Goal: Book appointment/travel/reservation

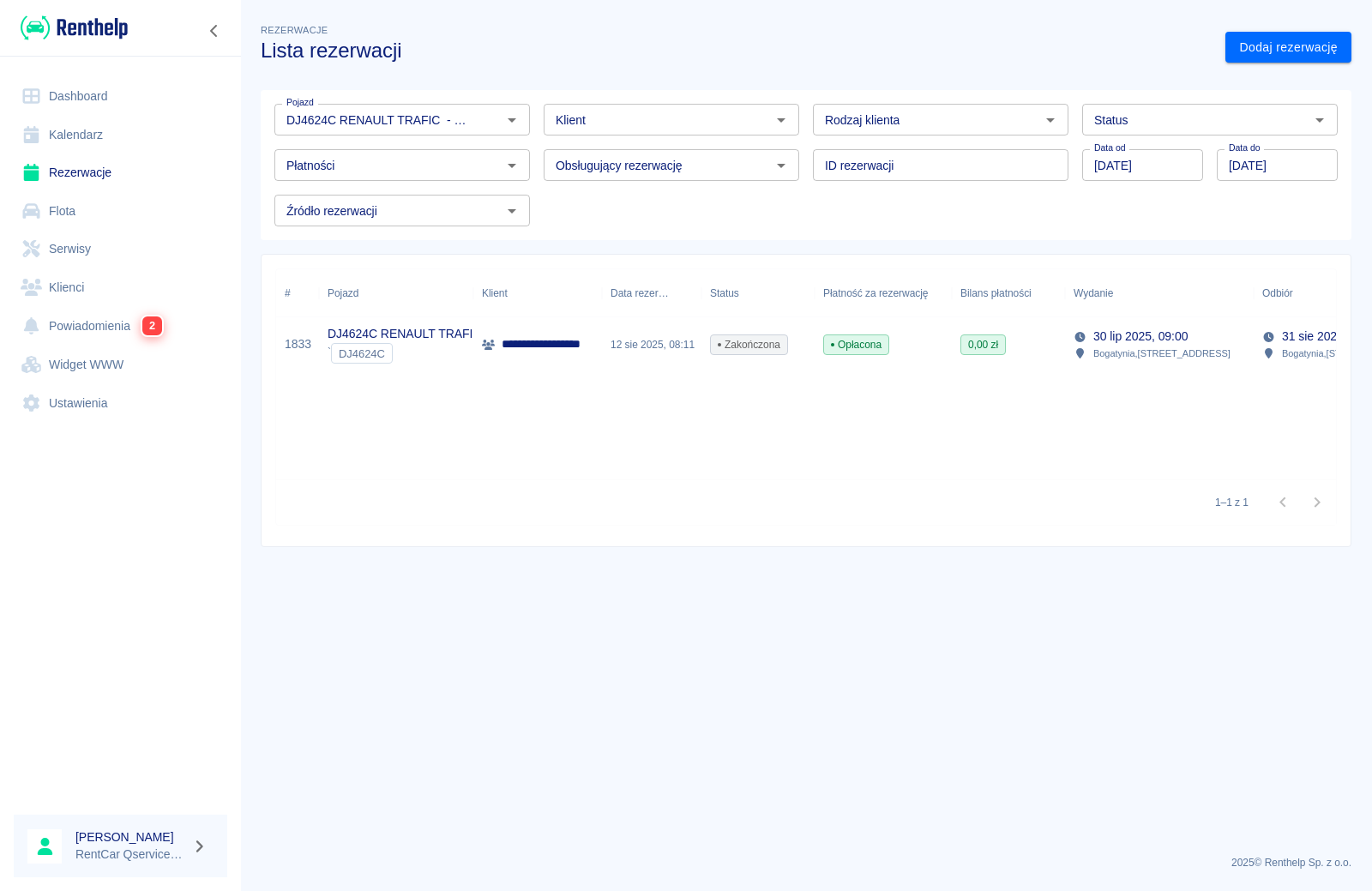
click at [496, 432] on div "**********" at bounding box center [806, 374] width 1060 height 210
click at [1266, 45] on link "Dodaj rezerwację" at bounding box center [1289, 48] width 126 height 32
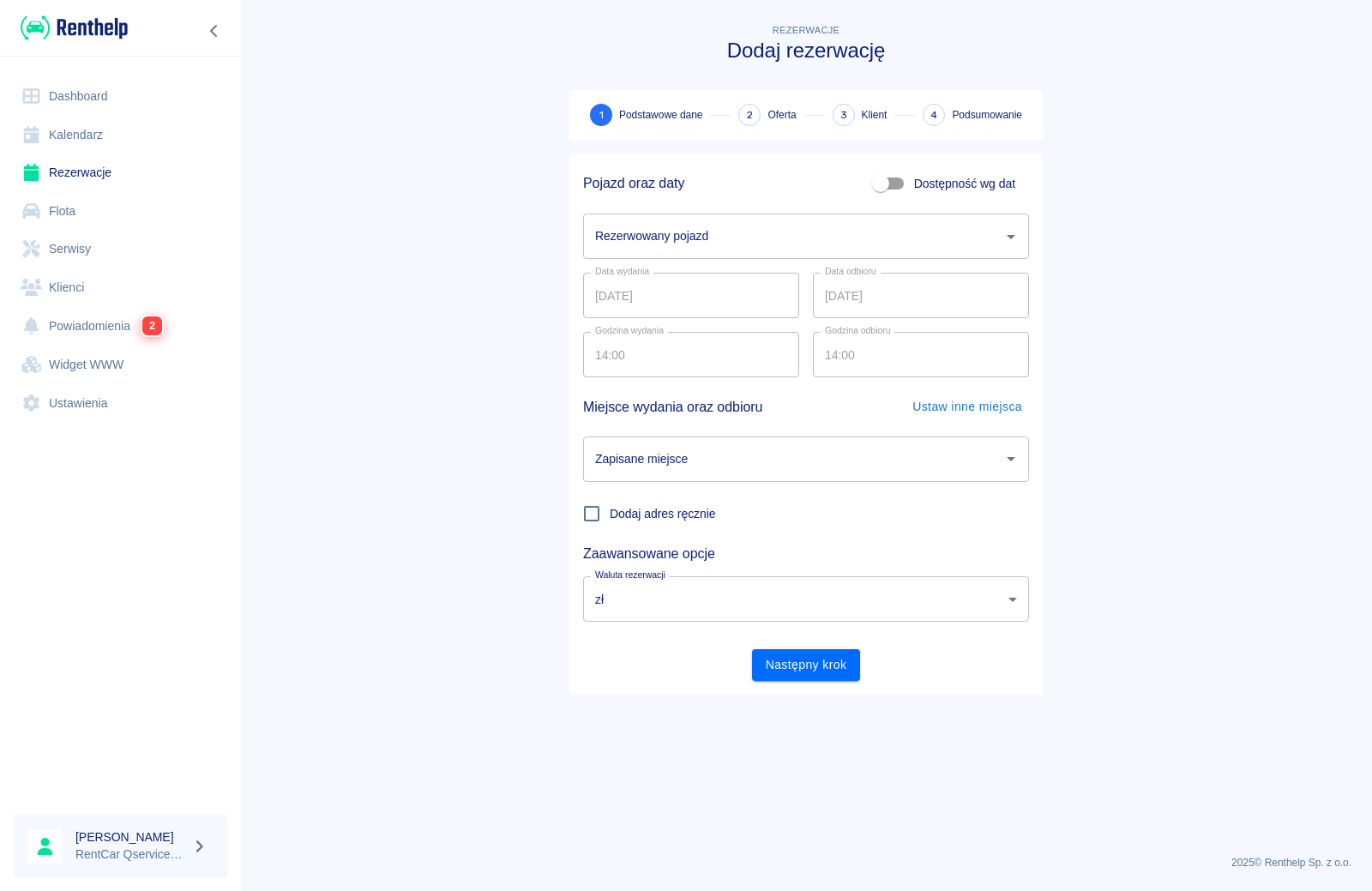
click at [731, 233] on input "Rezerwowany pojazd" at bounding box center [793, 236] width 405 height 30
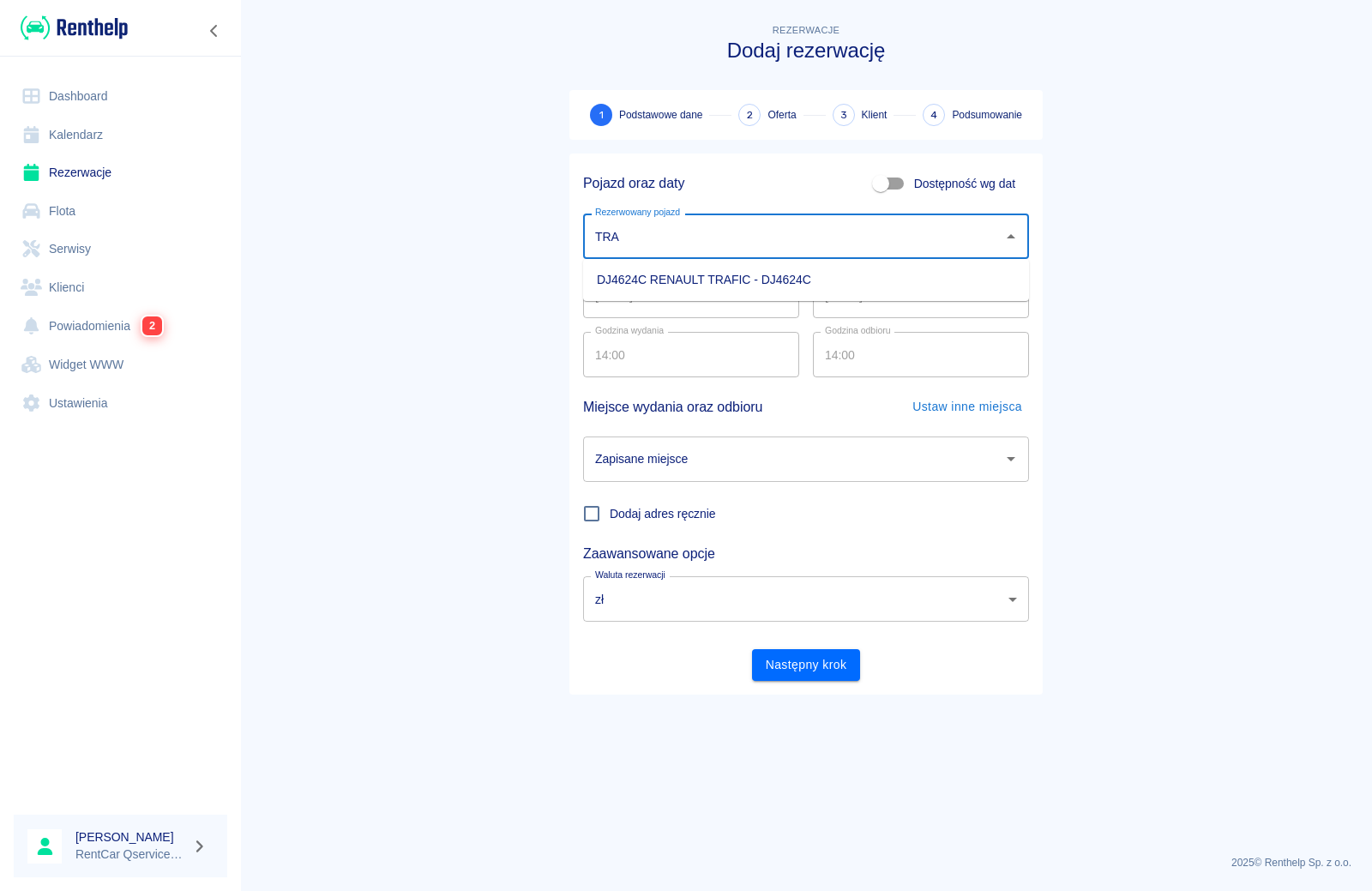
click at [690, 281] on li "DJ4624C RENAULT TRAFIC - DJ4624C" at bounding box center [806, 279] width 446 height 28
type input "DJ4624C RENAULT TRAFIC - DJ4624C"
click at [606, 298] on input "[DATE]" at bounding box center [691, 296] width 216 height 46
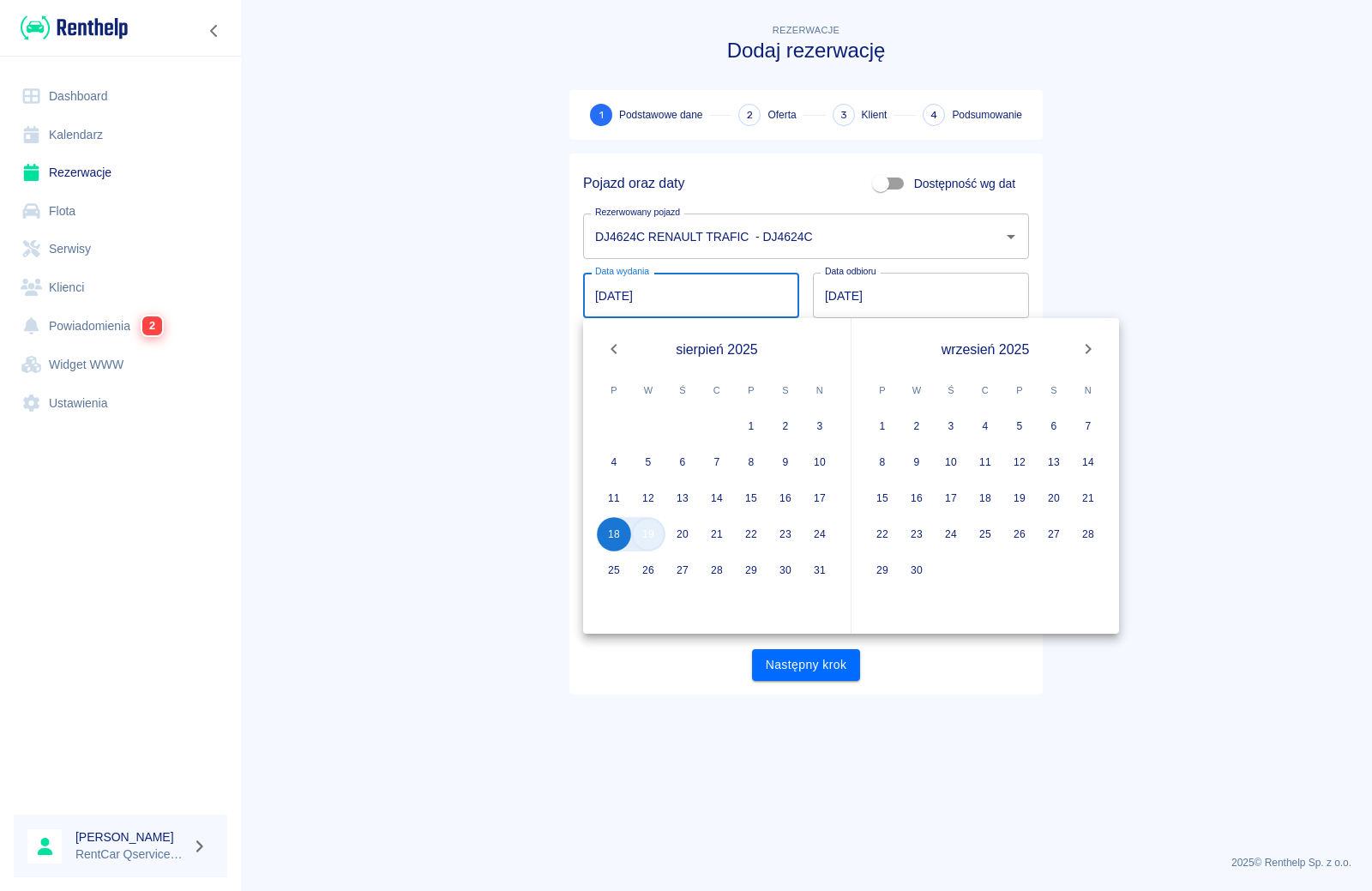
click at [649, 536] on button "19" at bounding box center [648, 534] width 34 height 34
type input "[DATE]"
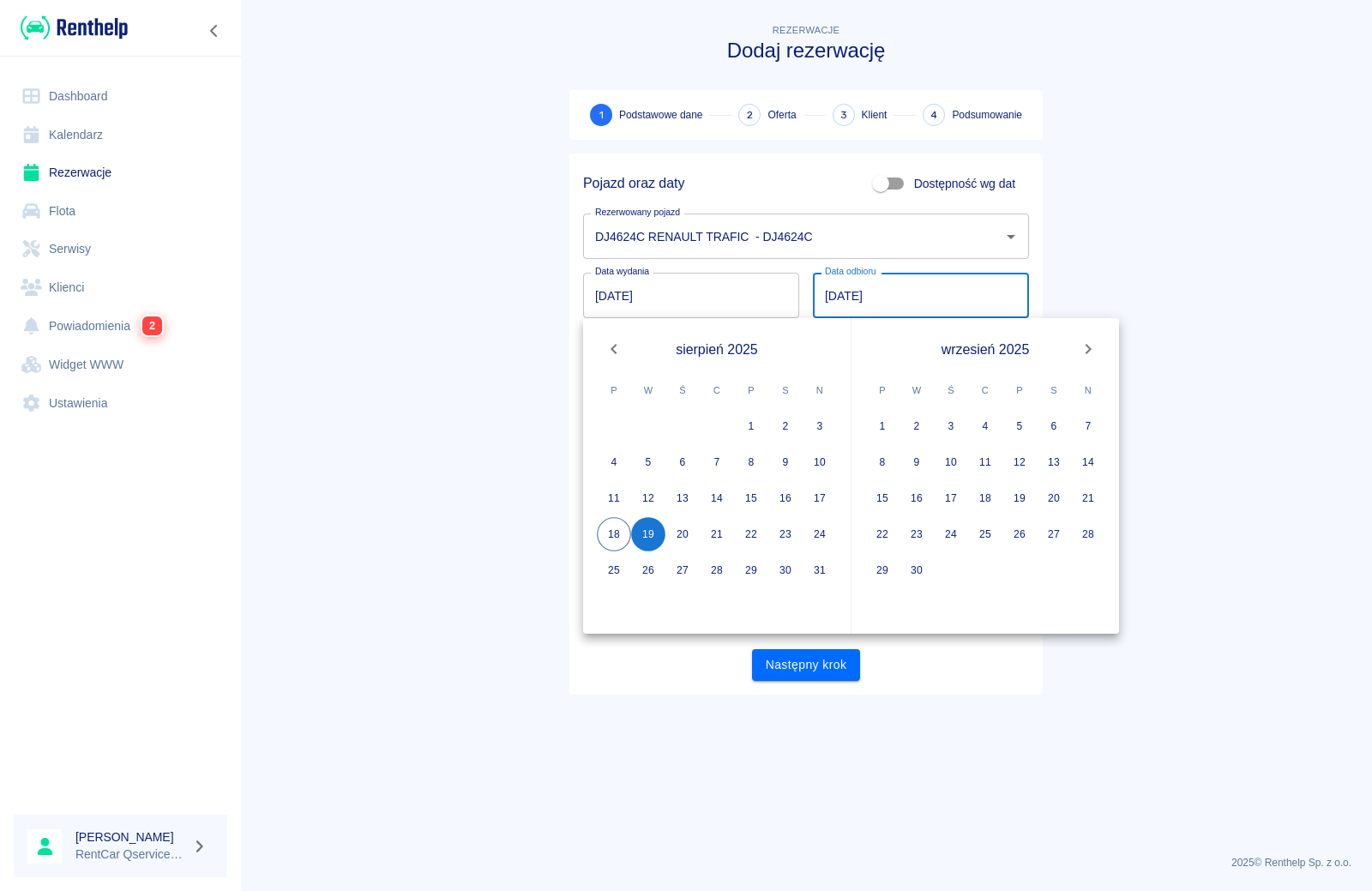
click at [833, 297] on input "[DATE]" at bounding box center [921, 296] width 216 height 46
click at [680, 536] on button "20" at bounding box center [682, 534] width 34 height 34
type input "[DATE]"
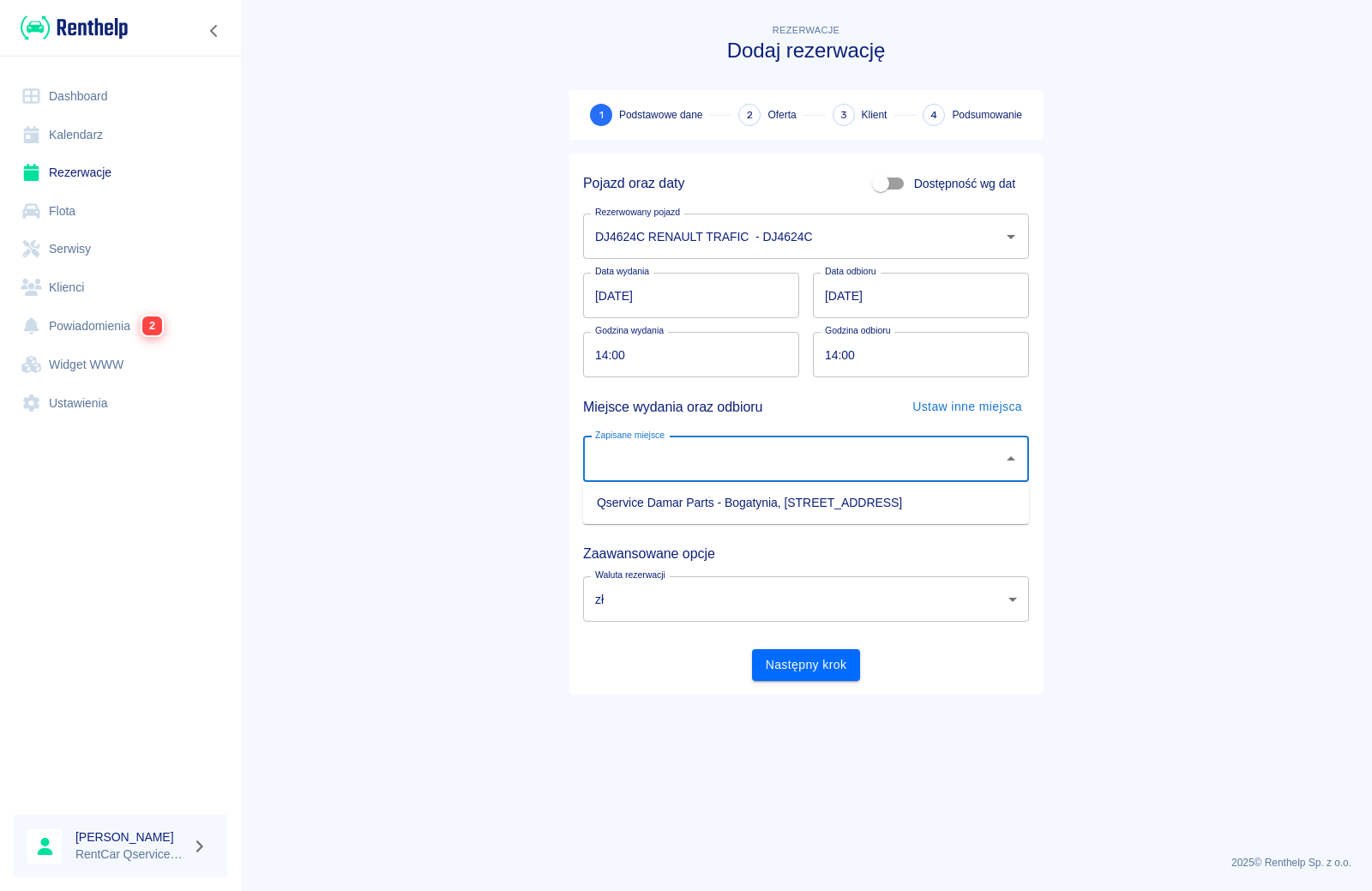
click at [643, 463] on input "Zapisane miejsce" at bounding box center [793, 459] width 405 height 30
click at [615, 458] on input "Zapisane miejsce" at bounding box center [793, 459] width 405 height 30
click at [615, 464] on input "Zapisane miejsce" at bounding box center [793, 459] width 405 height 30
click at [626, 505] on li "Qservice Damar Parts - Bogatynia, [STREET_ADDRESS]" at bounding box center [806, 503] width 446 height 28
type input "Qservice Damar Parts - Bogatynia, [STREET_ADDRESS]"
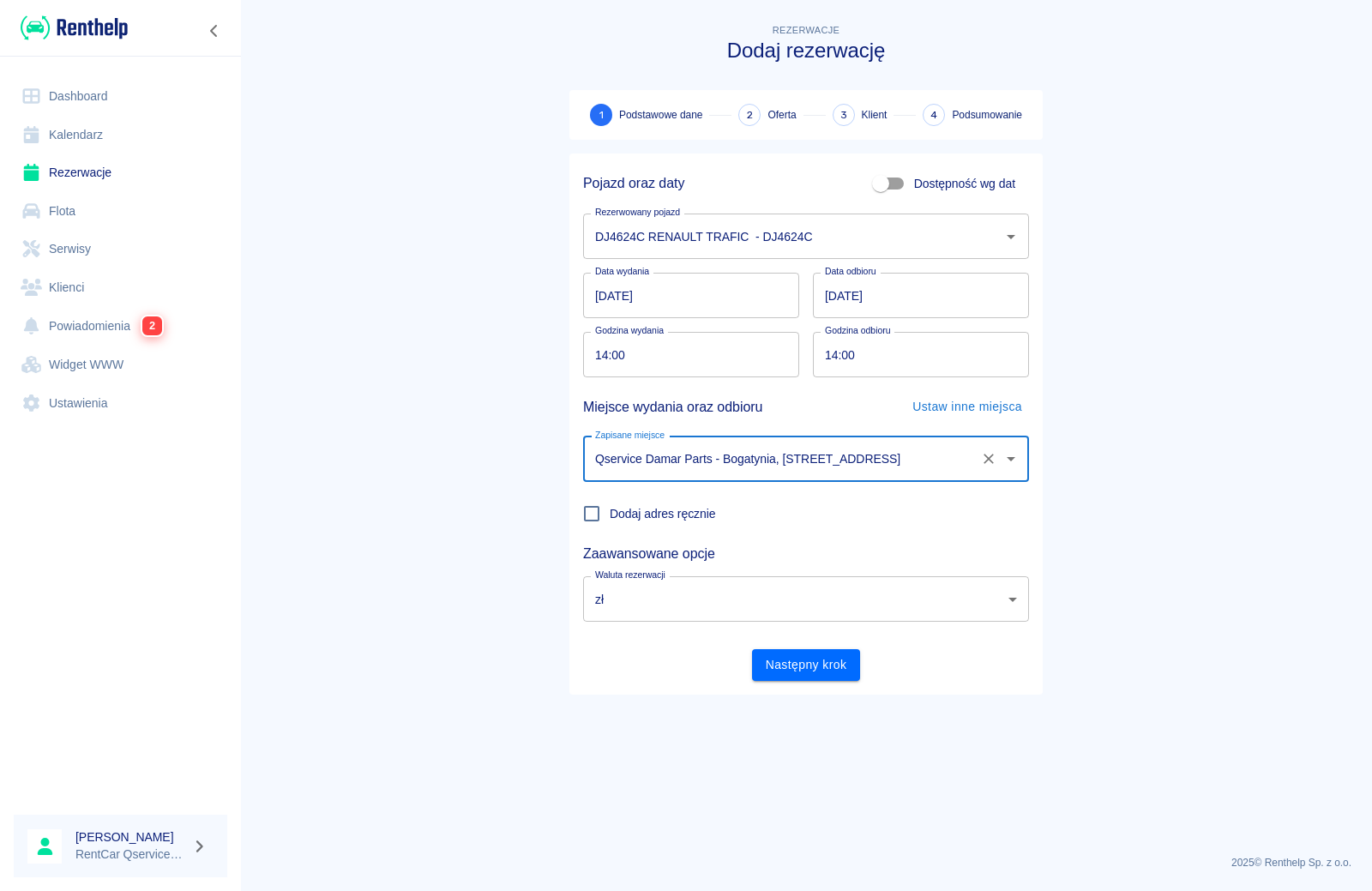
click at [599, 358] on input "14:00" at bounding box center [685, 354] width 204 height 46
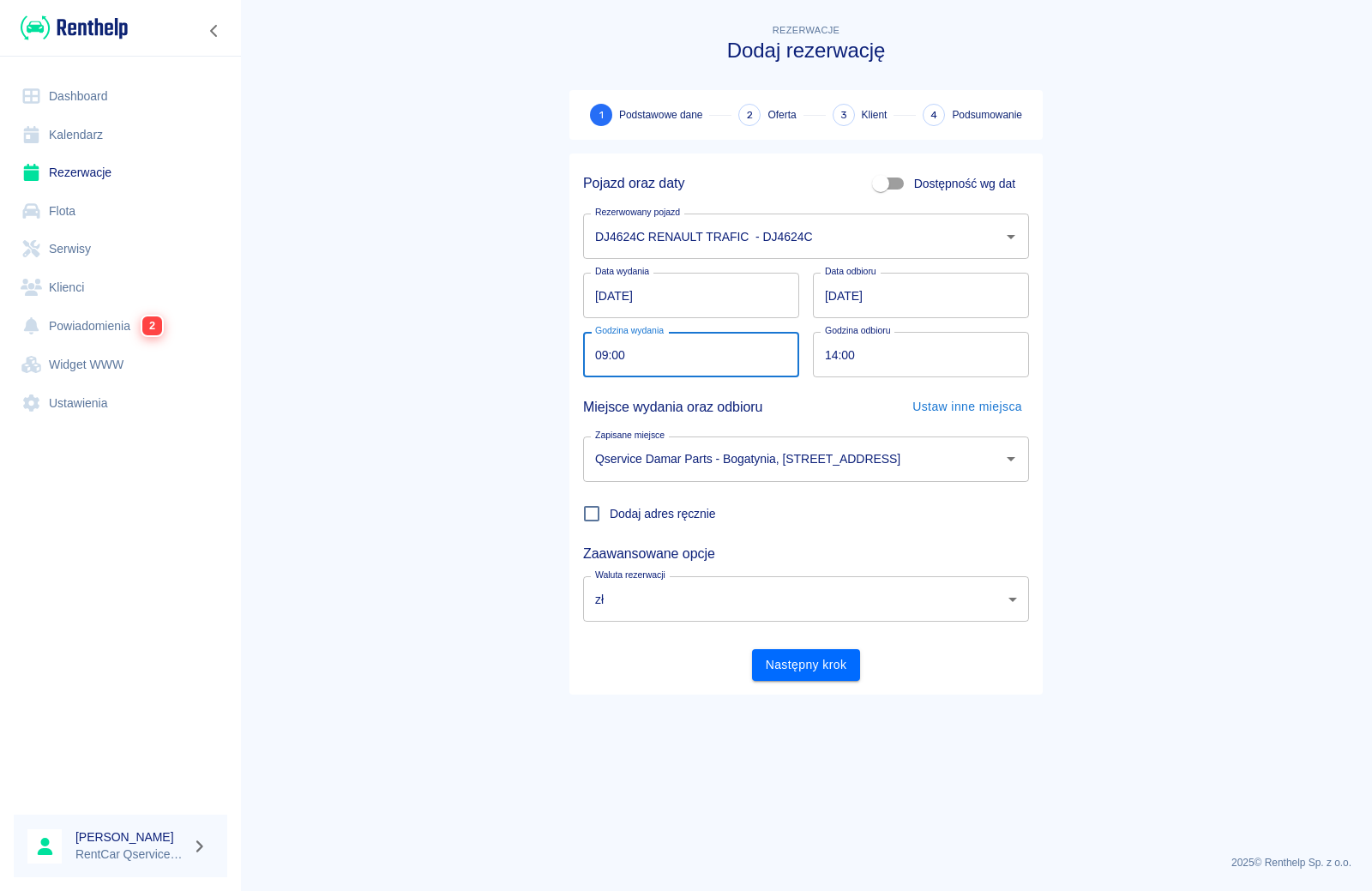
type input "09:00"
click at [839, 357] on input "14:00" at bounding box center [915, 354] width 204 height 46
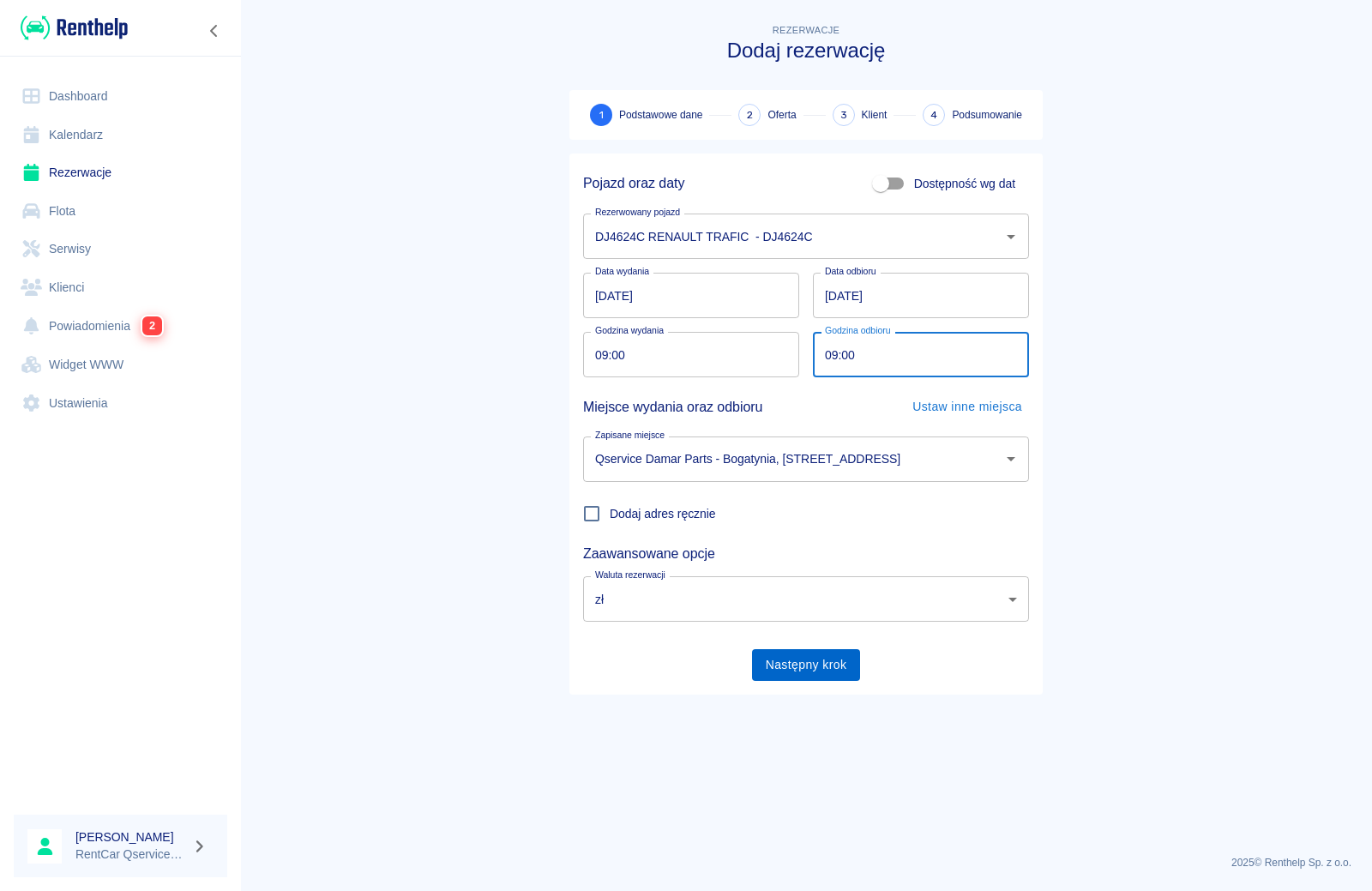
type input "09:00"
click at [808, 663] on button "Następny krok" at bounding box center [806, 665] width 109 height 32
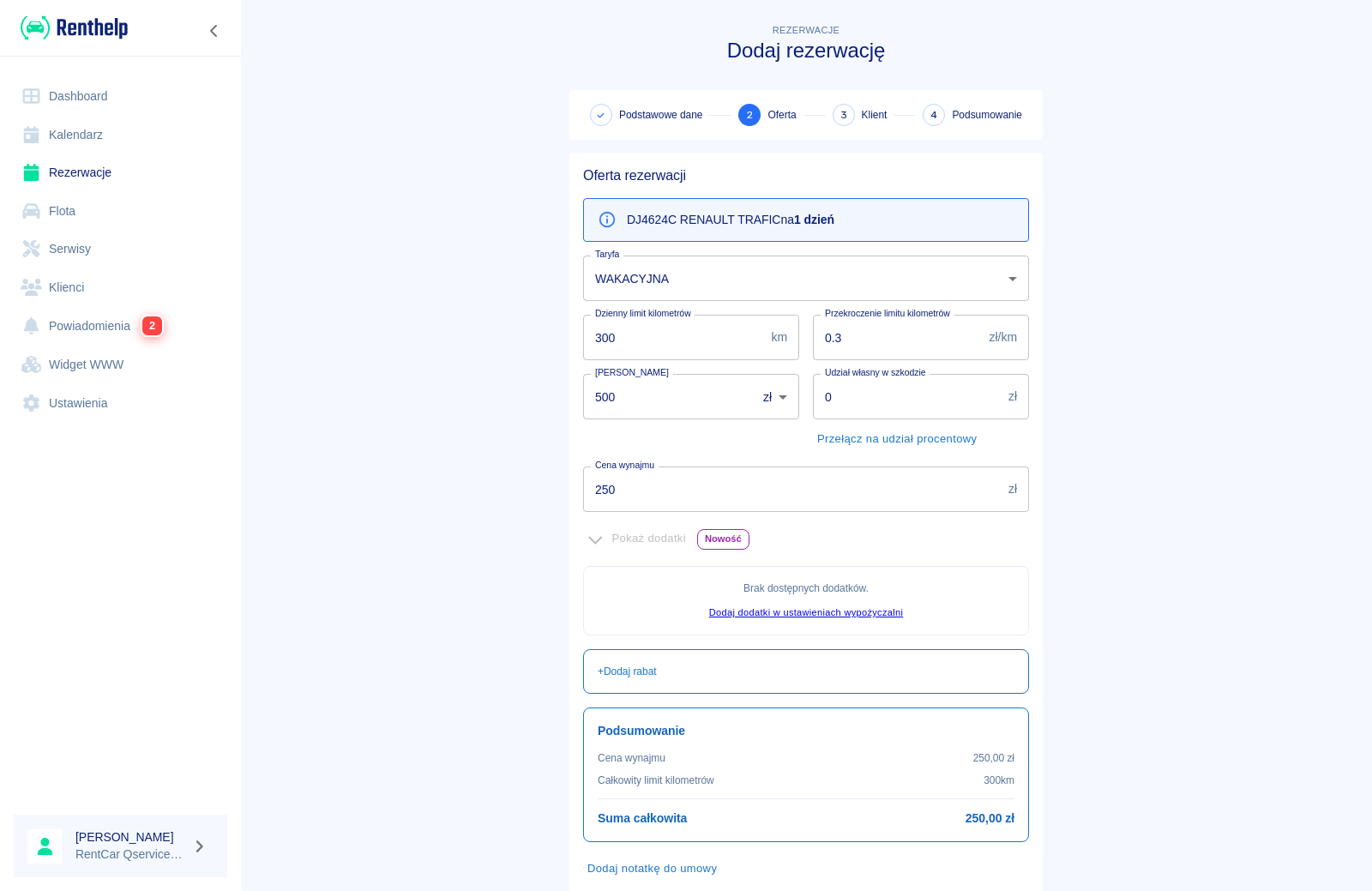
click at [715, 278] on body "Używamy plików Cookies, by zapewnić Ci najlepsze możliwe doświadczenie. Aby dow…" at bounding box center [686, 445] width 1372 height 891
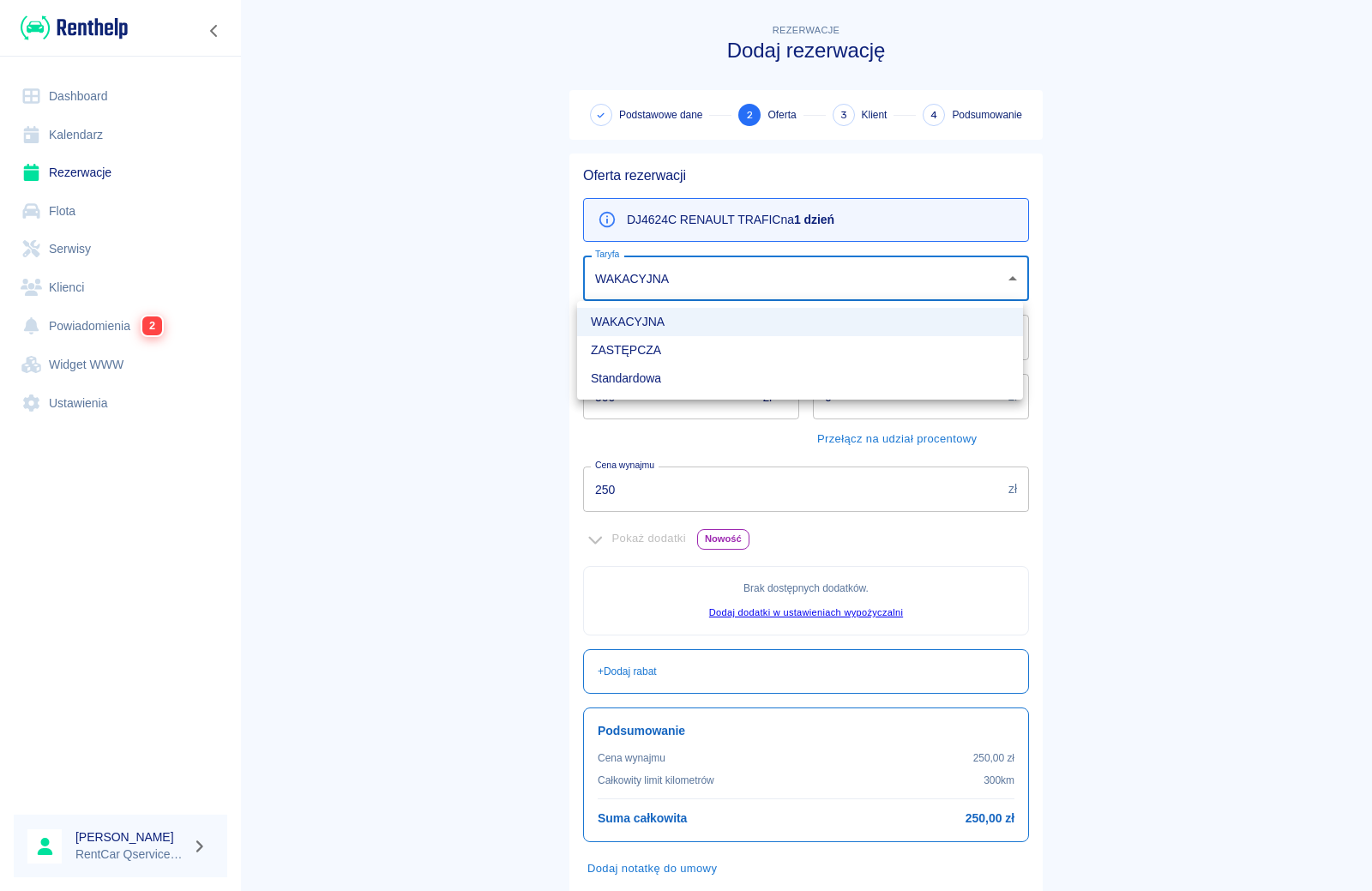
click at [702, 372] on li "Standardowa" at bounding box center [800, 378] width 446 height 28
type input "5ce4ce24-0d8d-4376-a292-cb59daeca518"
type input "300"
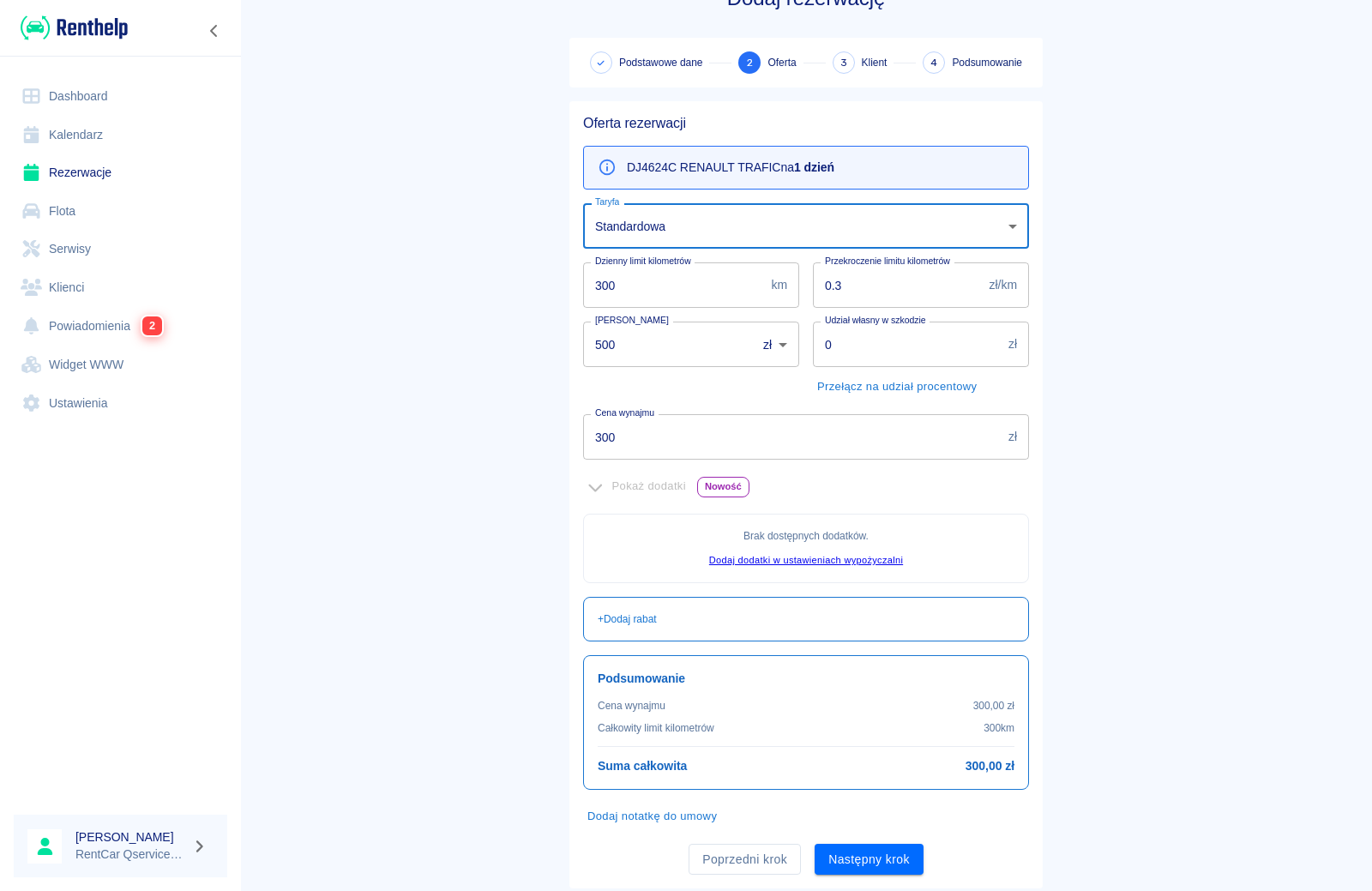
scroll to position [100, 0]
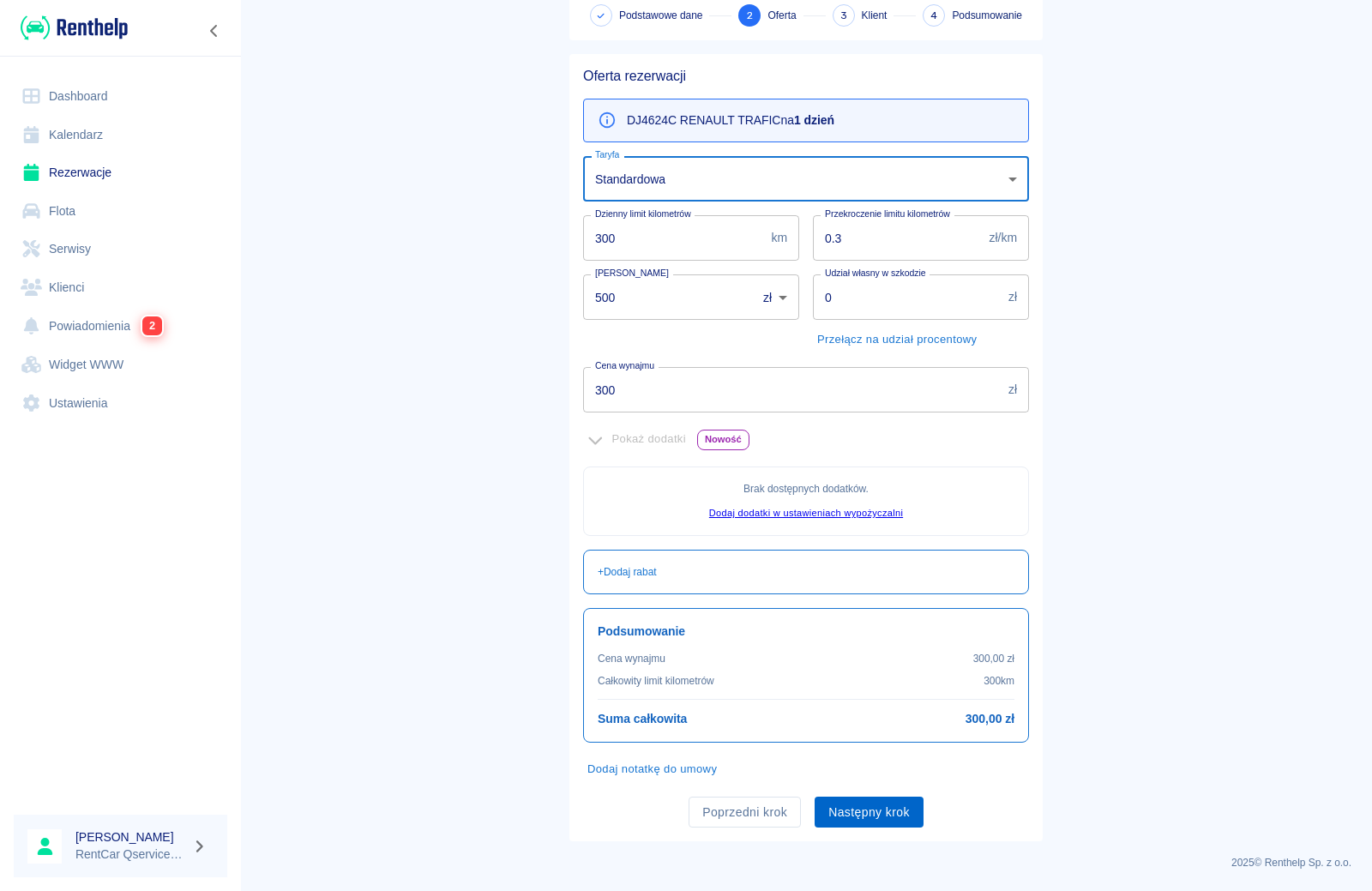
click at [875, 821] on button "Następny krok" at bounding box center [869, 812] width 109 height 32
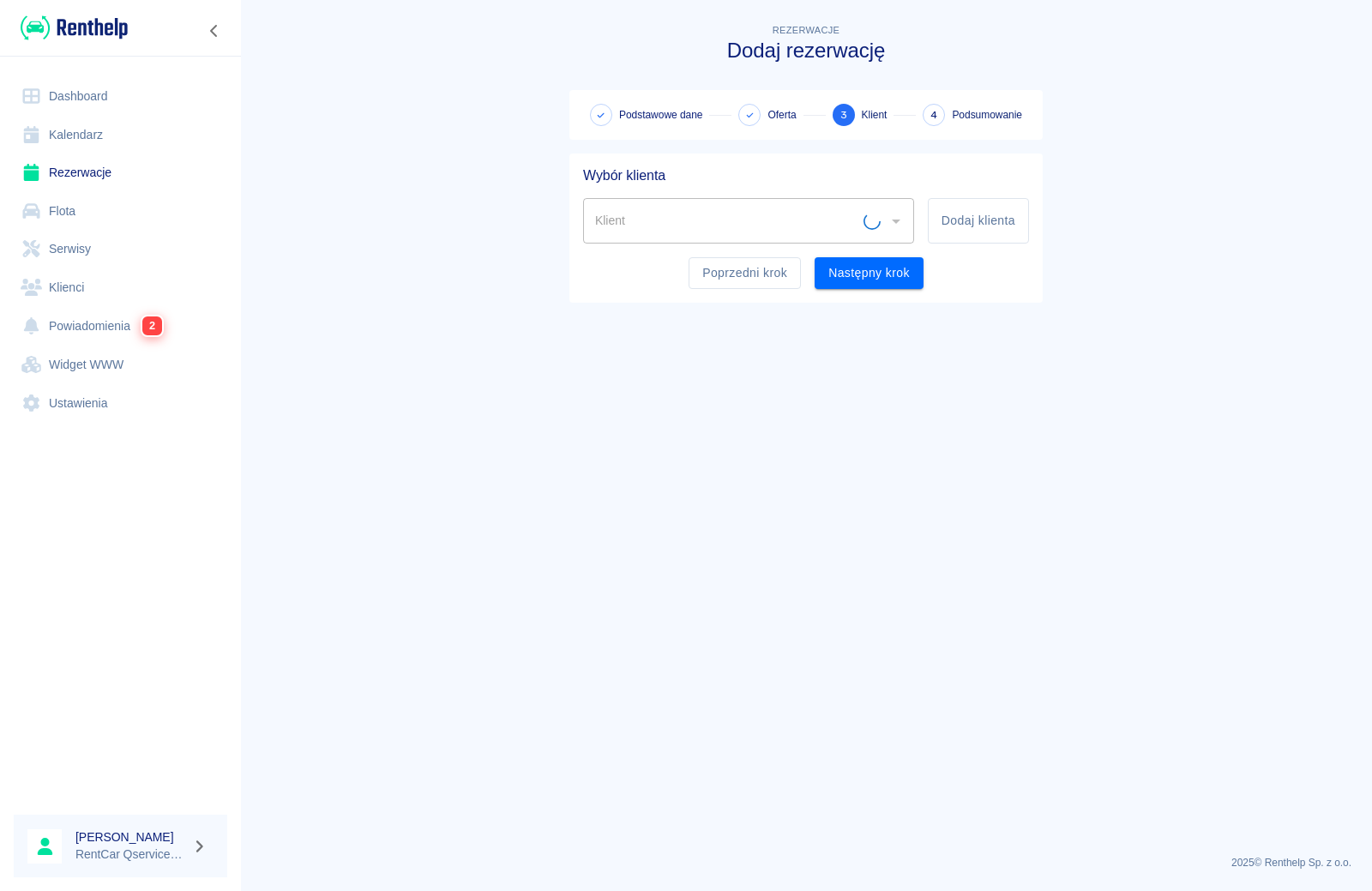
scroll to position [0, 0]
click at [768, 220] on input "Klient" at bounding box center [735, 221] width 290 height 30
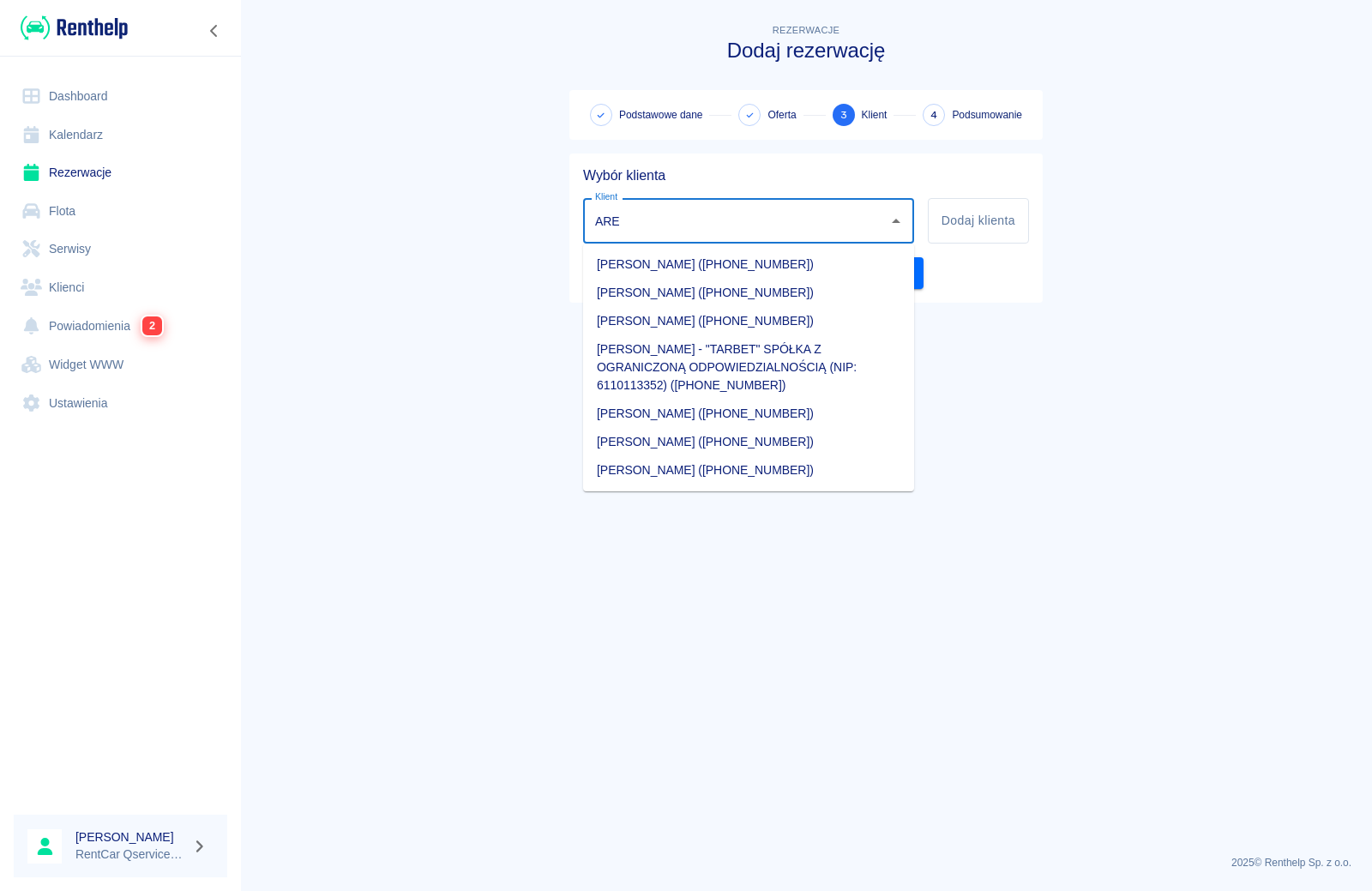
click at [694, 268] on li "[PERSON_NAME] ([PHONE_NUMBER])" at bounding box center [748, 264] width 331 height 28
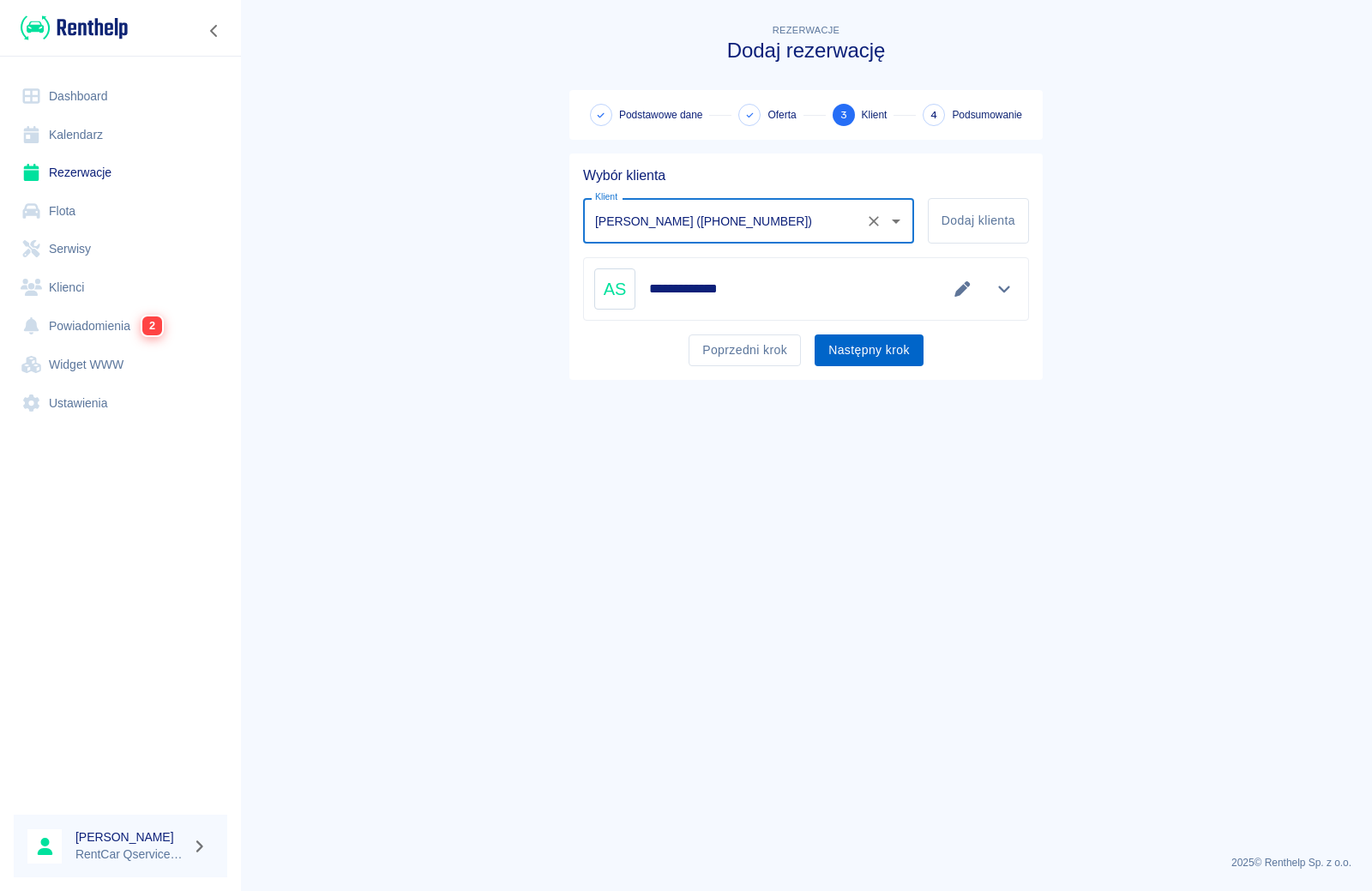
type input "[PERSON_NAME] ([PHONE_NUMBER])"
click at [868, 356] on button "Następny krok" at bounding box center [869, 350] width 109 height 32
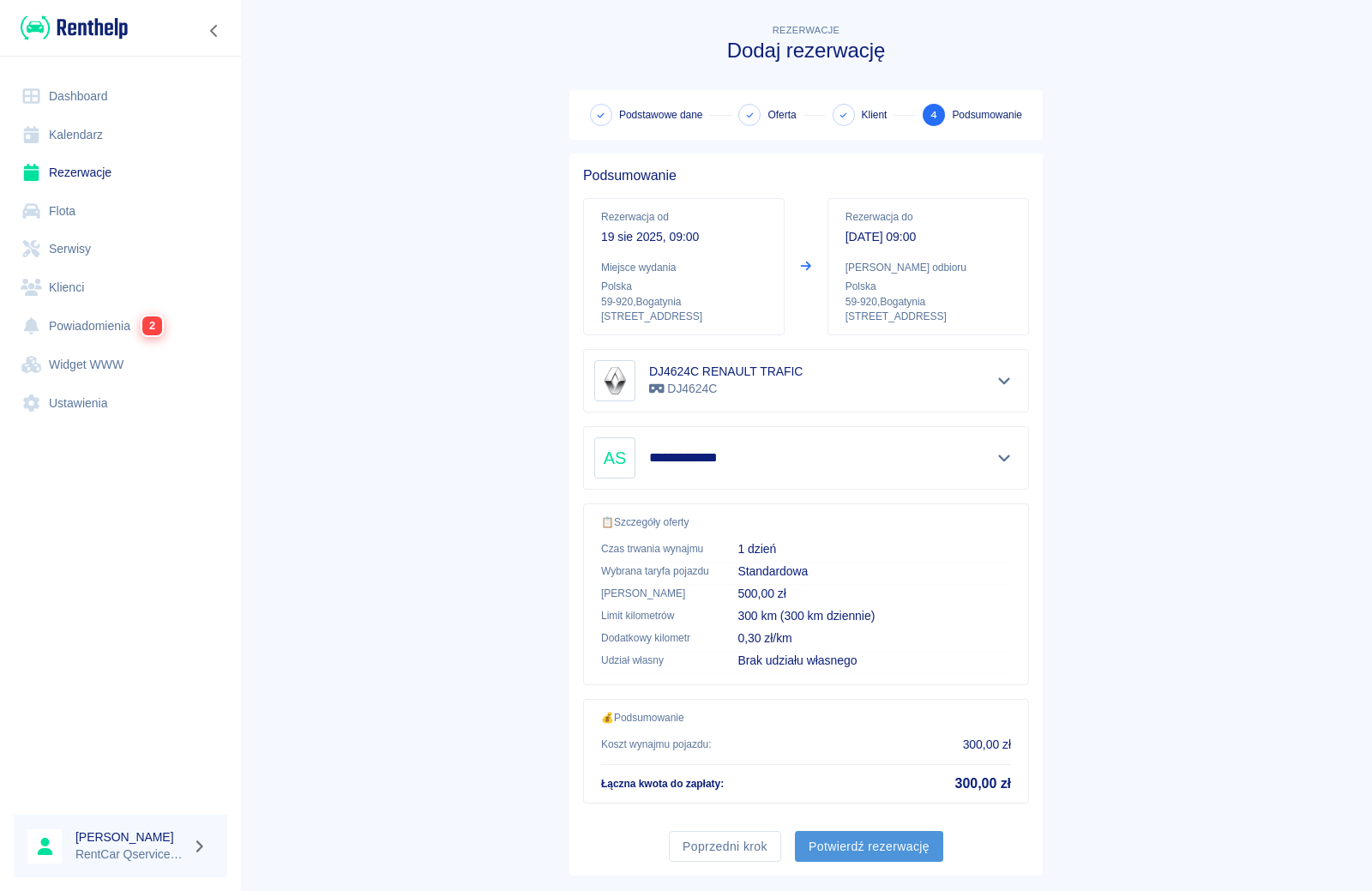
click at [864, 855] on button "Potwierdź rezerwację" at bounding box center [869, 846] width 148 height 32
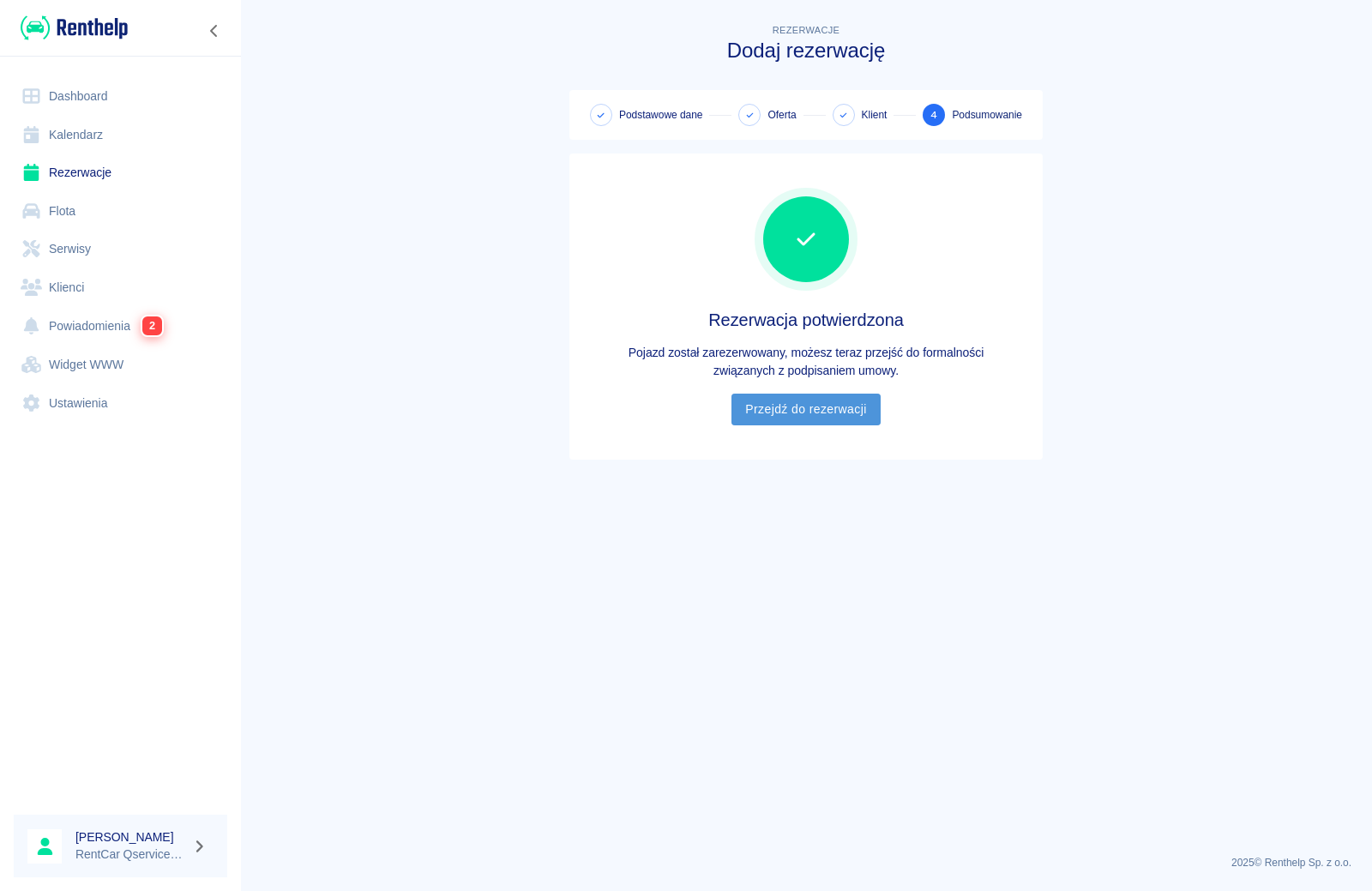
click at [815, 411] on link "Przejdź do rezerwacji" at bounding box center [806, 409] width 148 height 32
